Goal: Task Accomplishment & Management: Manage account settings

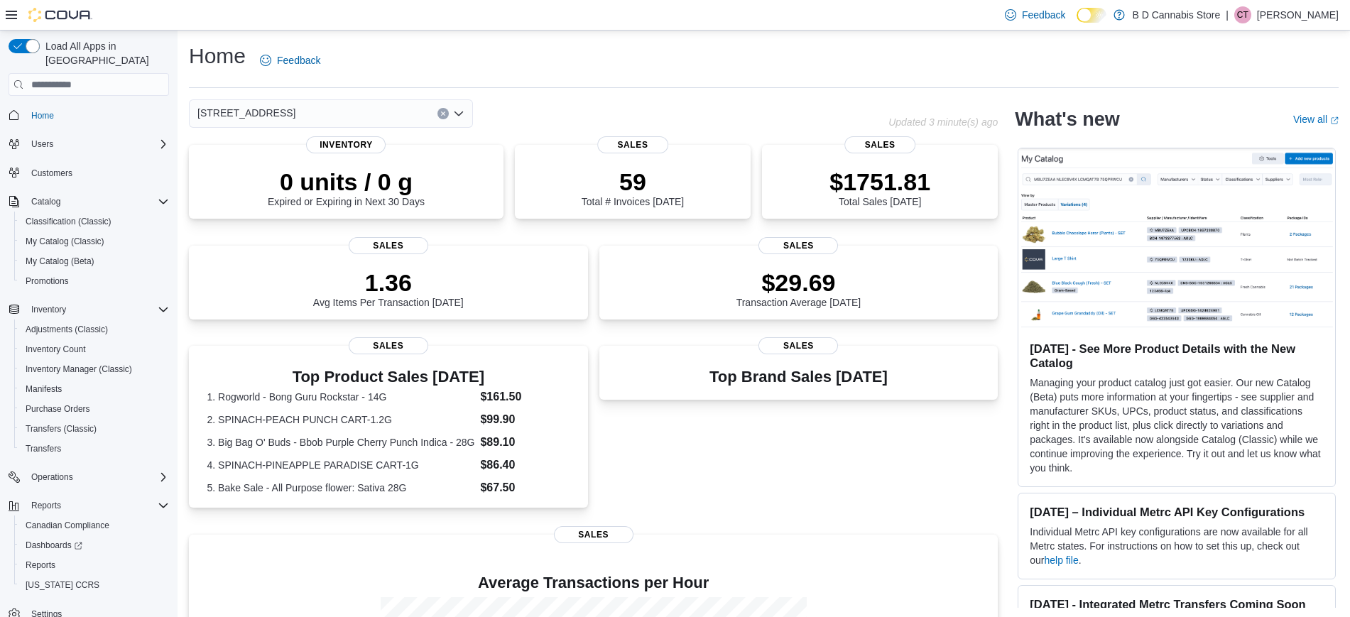
click at [102, 106] on span "Home" at bounding box center [97, 115] width 143 height 18
click at [297, 114] on div "[STREET_ADDRESS]" at bounding box center [331, 113] width 284 height 28
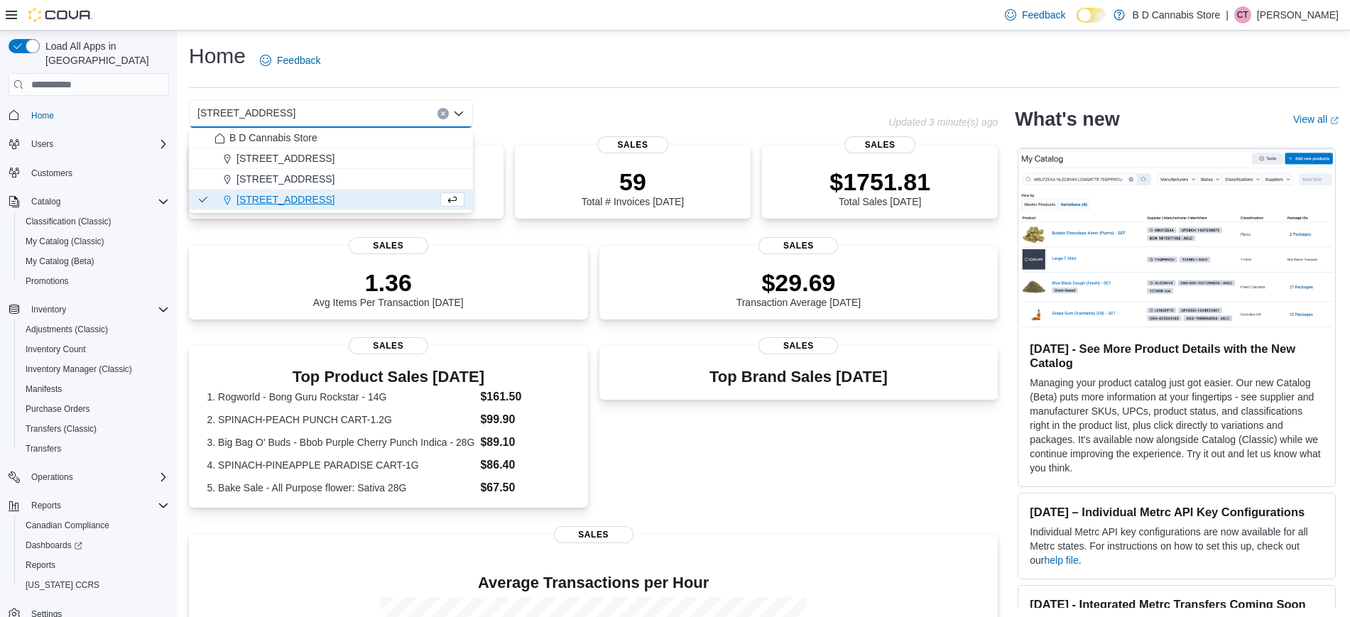
click at [420, 63] on div "Home Feedback" at bounding box center [763, 60] width 1149 height 37
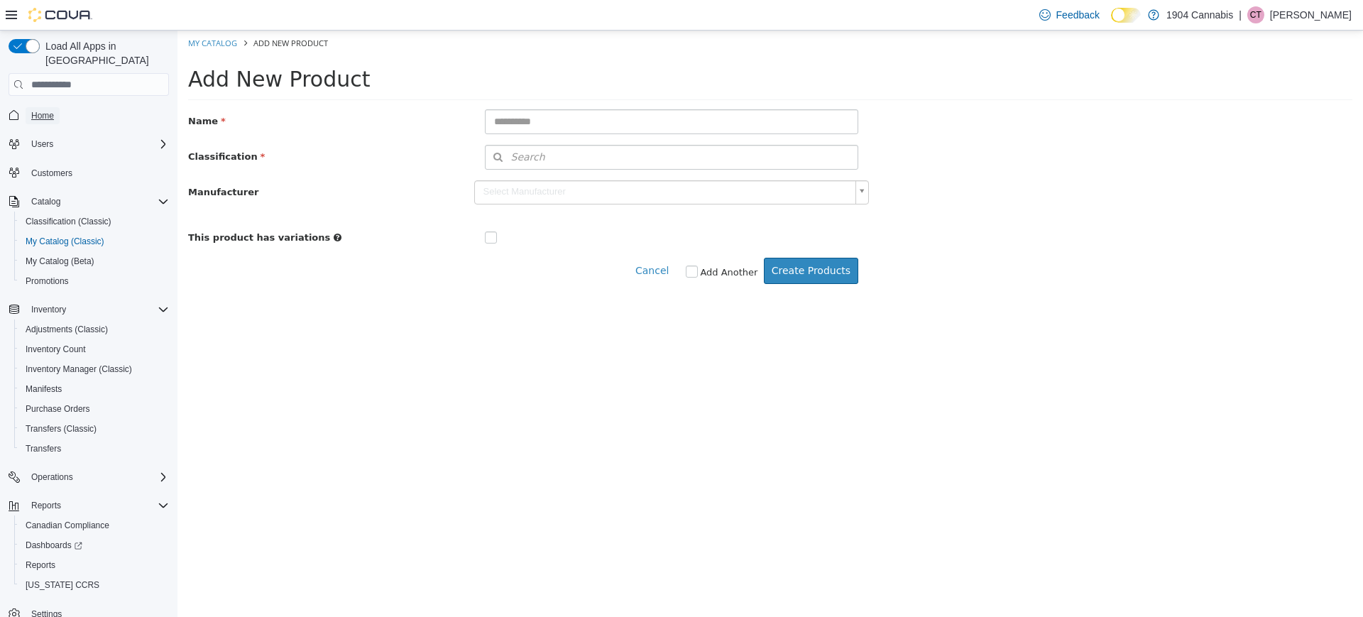
click at [45, 110] on span "Home" at bounding box center [42, 115] width 23 height 11
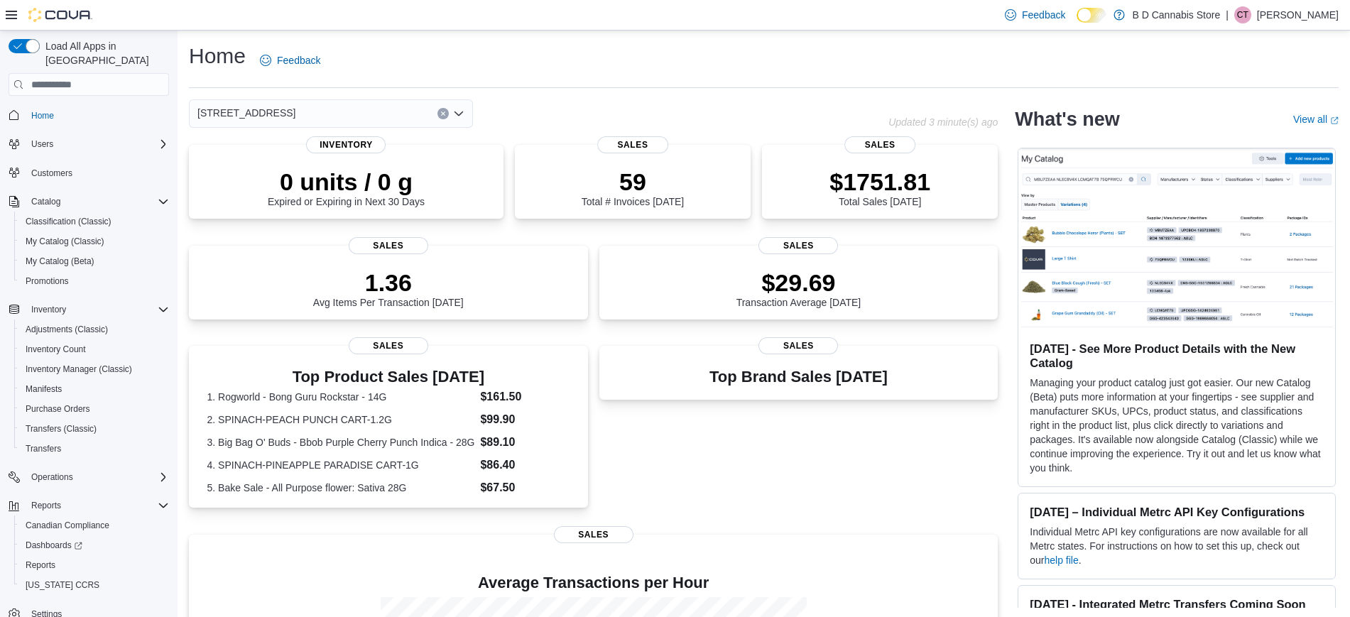
click at [1281, 6] on p "[PERSON_NAME]" at bounding box center [1298, 14] width 82 height 17
click at [1261, 137] on span "Sign Out" at bounding box center [1246, 138] width 38 height 14
